Goal: Transaction & Acquisition: Purchase product/service

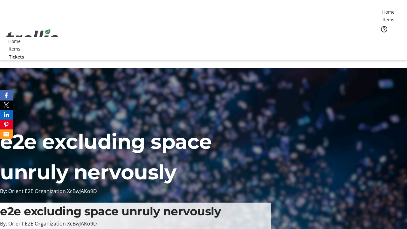
click at [383, 37] on span "Tickets" at bounding box center [390, 40] width 15 height 7
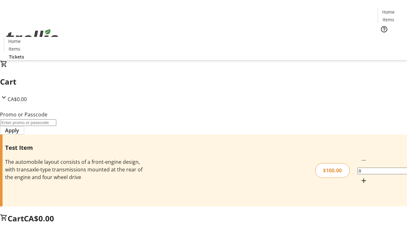
click at [360, 177] on mat-icon "Increment by one" at bounding box center [364, 181] width 8 height 8
type input "1"
type input "PERCENT"
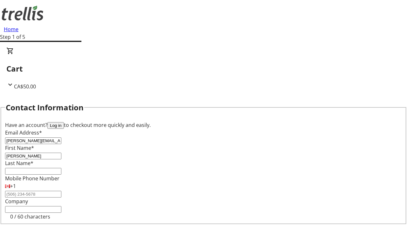
type input "[PERSON_NAME]"
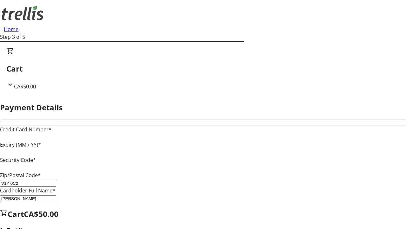
type input "V1Y 0C2"
